Goal: Navigation & Orientation: Find specific page/section

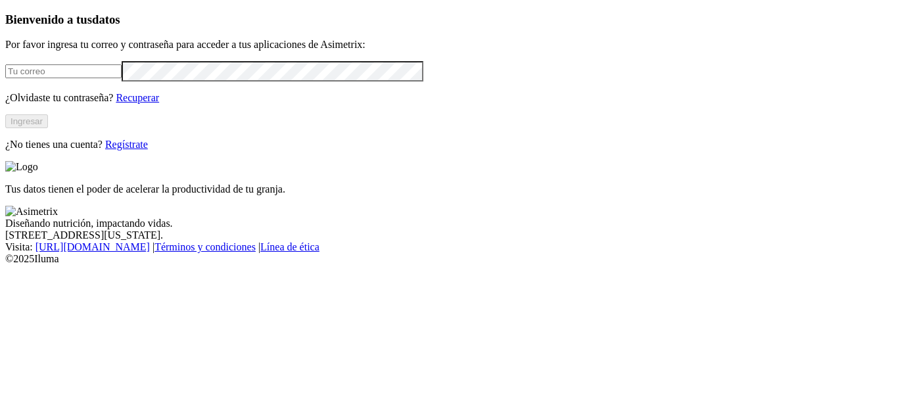
type input "jose.giraldo@alura.bio"
click at [48, 128] on button "Ingresar" at bounding box center [26, 121] width 43 height 14
